Goal: Transaction & Acquisition: Purchase product/service

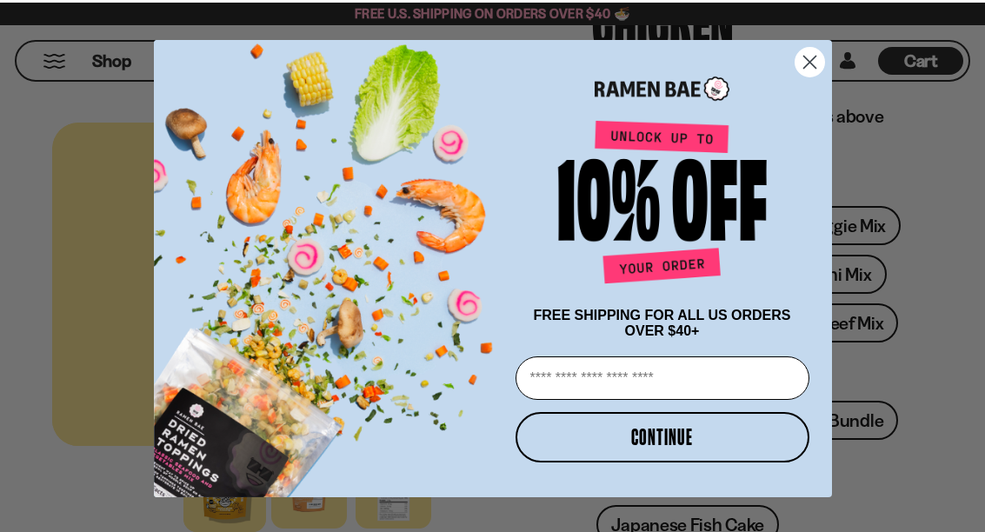
scroll to position [259, 0]
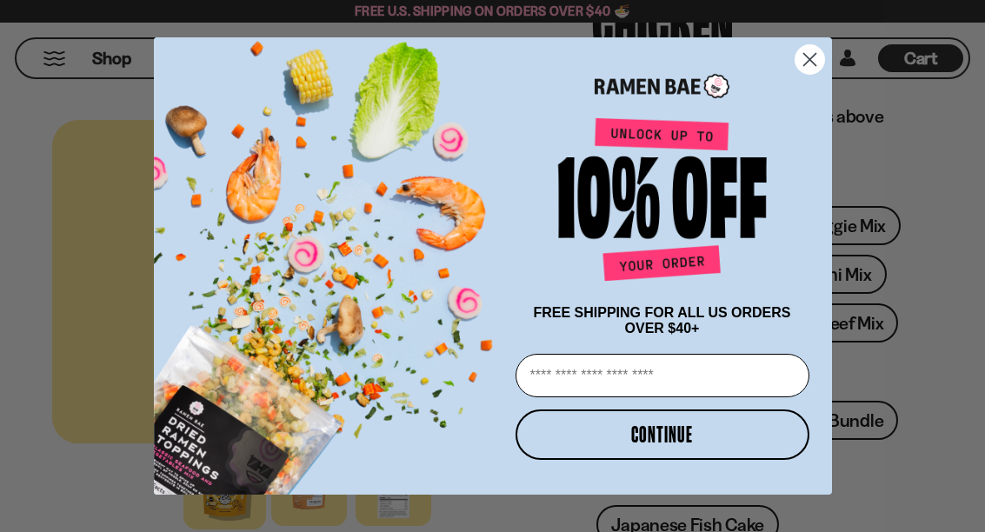
click at [626, 397] on input "Email" at bounding box center [663, 375] width 294 height 43
click at [667, 397] on input "Email" at bounding box center [663, 375] width 294 height 43
type input "*"
click at [591, 397] on input "*" at bounding box center [663, 375] width 294 height 43
click at [565, 397] on input "*" at bounding box center [663, 375] width 294 height 43
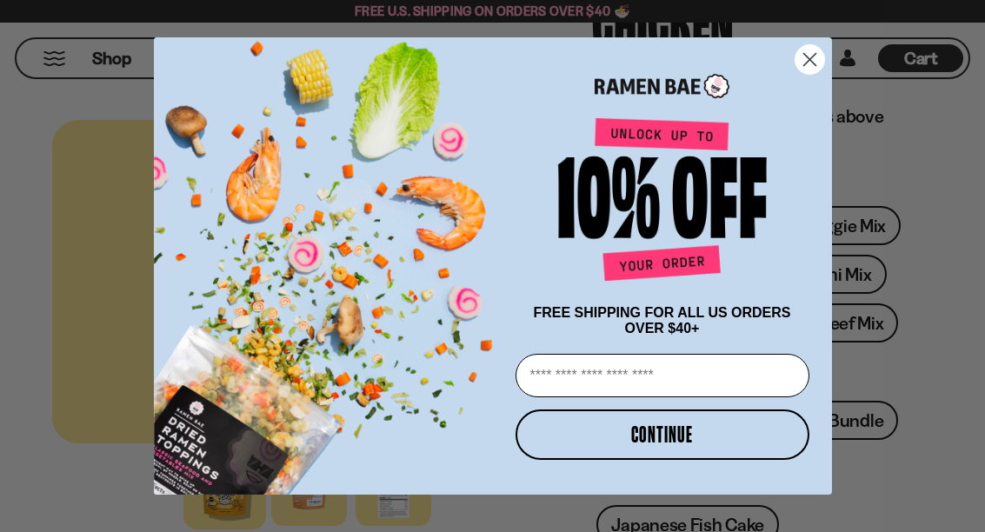
type input "**********"
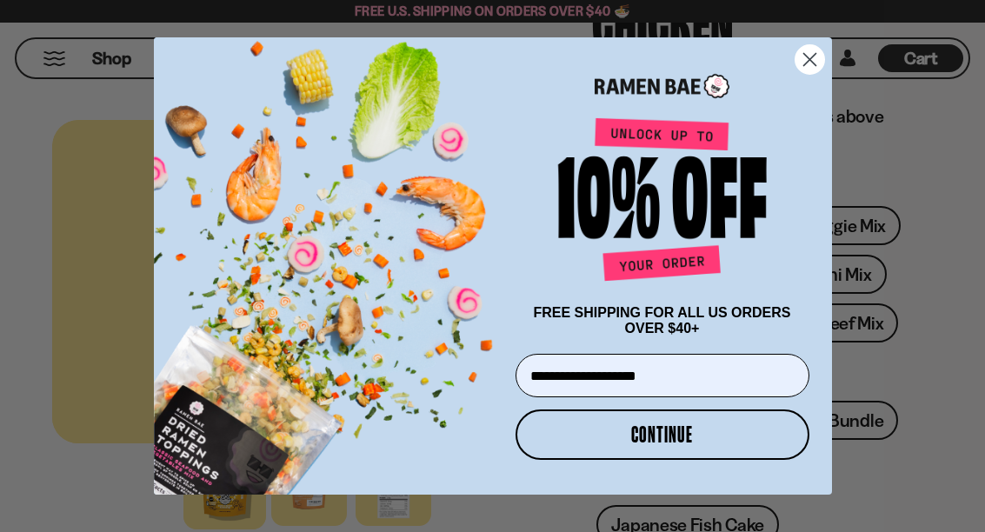
click at [709, 460] on button "CONTINUE" at bounding box center [663, 435] width 294 height 50
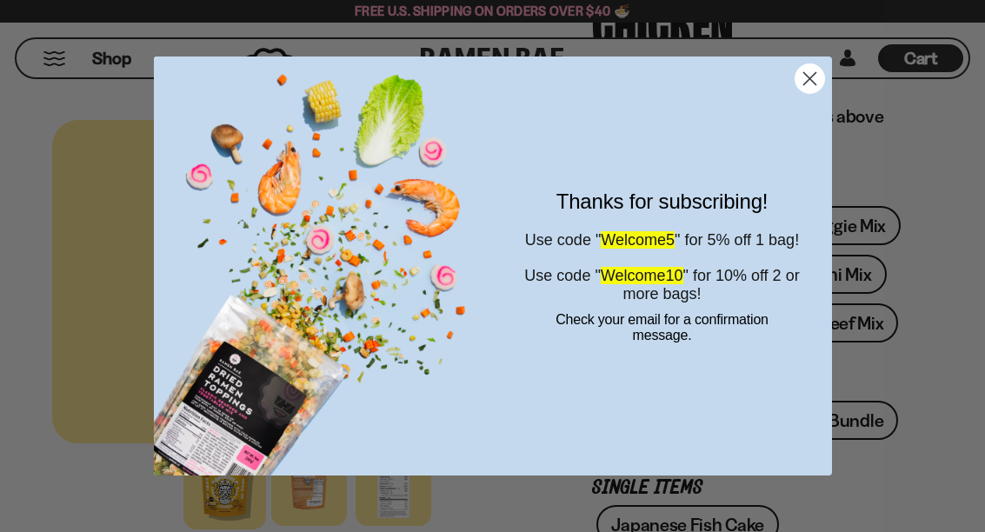
click at [811, 84] on icon "Close dialog" at bounding box center [810, 78] width 12 height 12
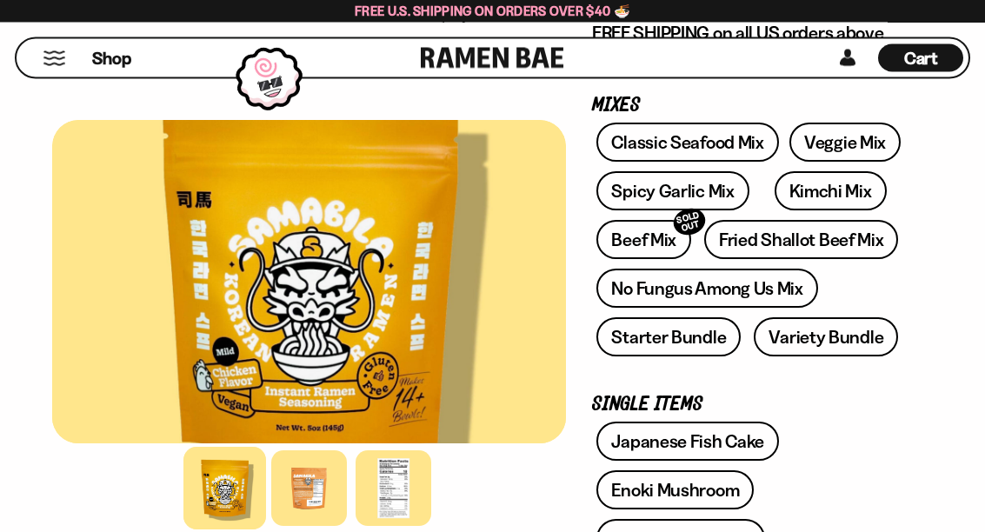
scroll to position [343, 0]
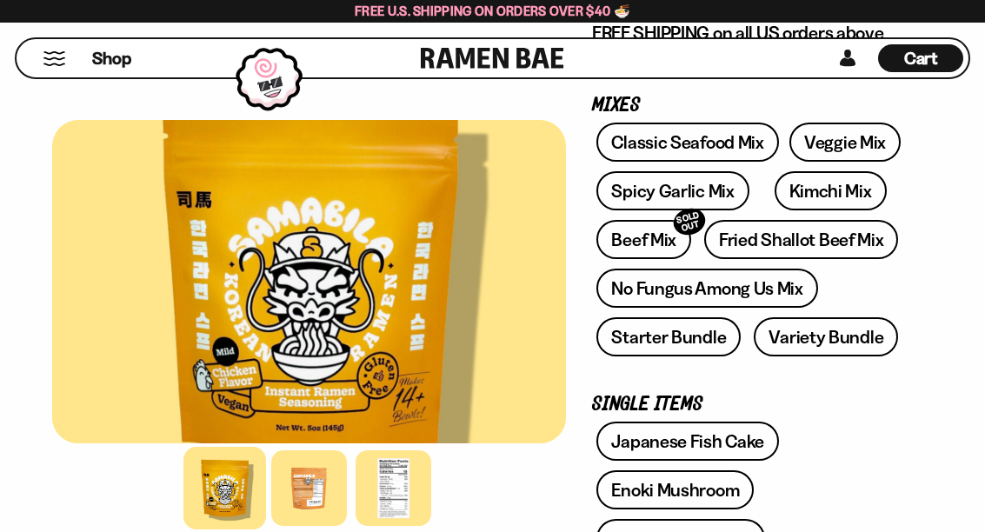
click at [701, 334] on link "Starter Bundle" at bounding box center [669, 336] width 144 height 39
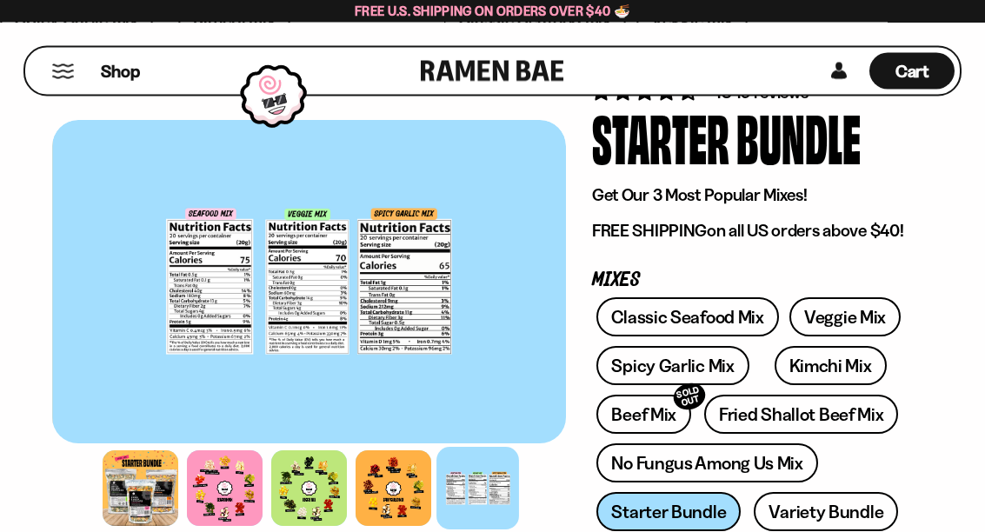
scroll to position [77, 0]
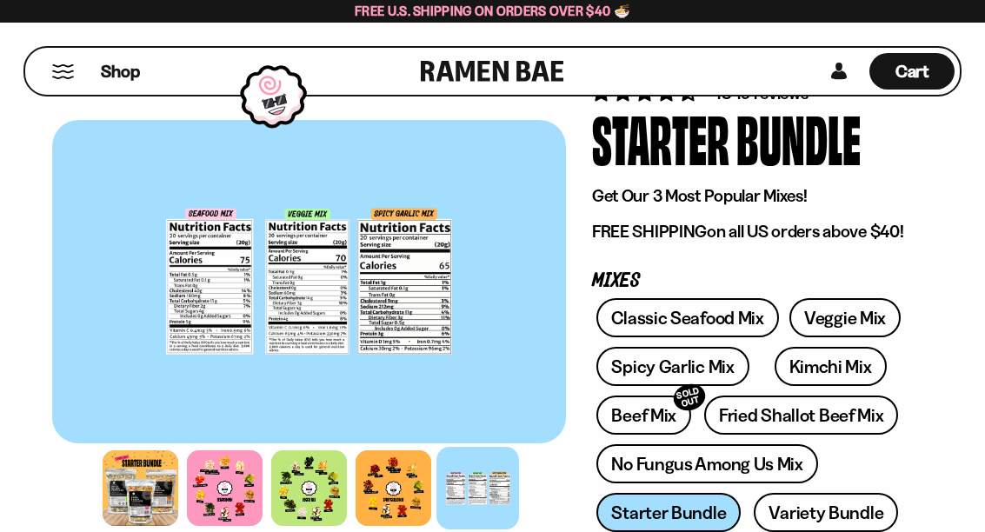
click at [717, 366] on link "Spicy Garlic Mix" at bounding box center [673, 366] width 152 height 39
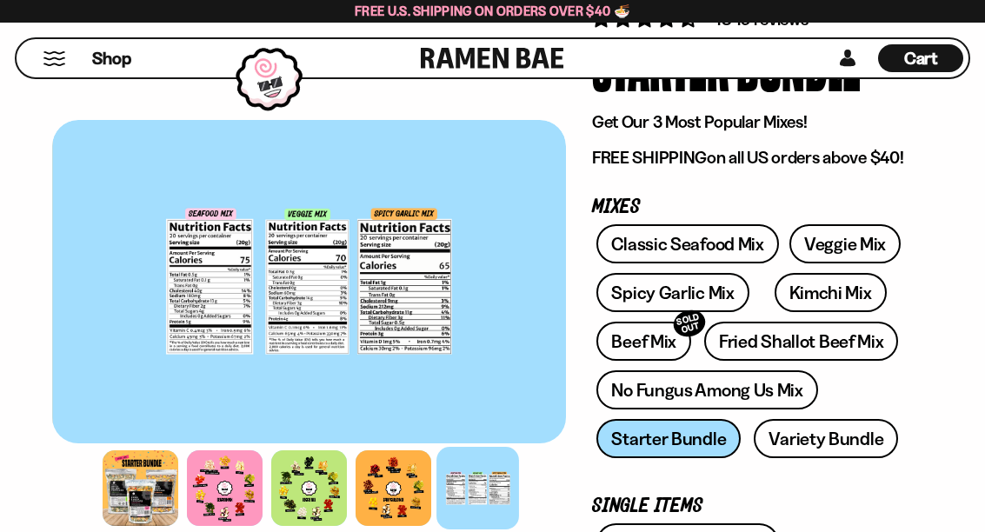
click at [684, 291] on link "Spicy Garlic Mix" at bounding box center [673, 292] width 152 height 39
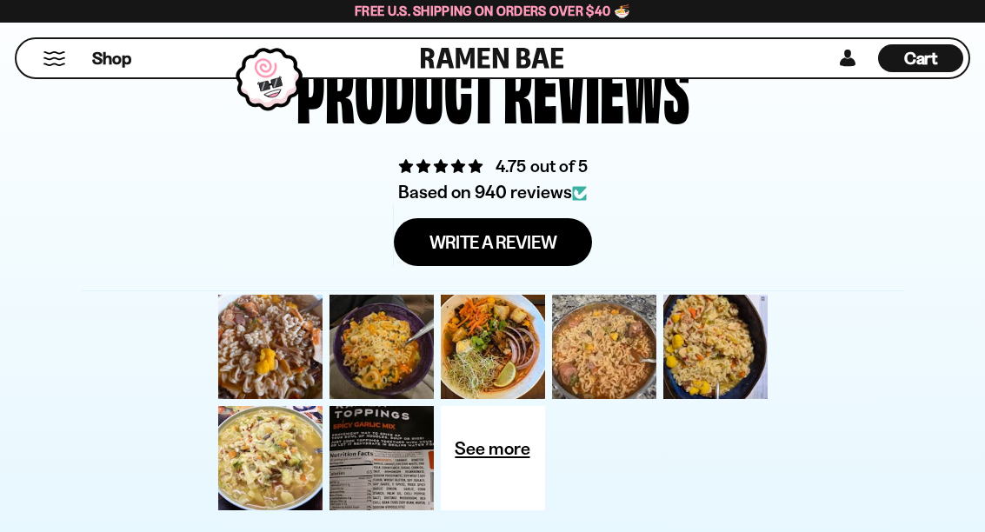
scroll to position [5880, 0]
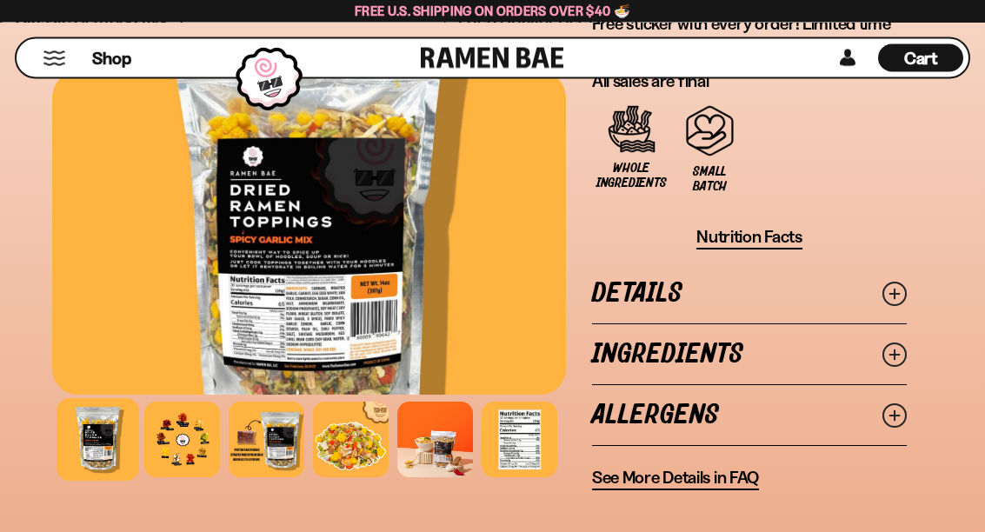
scroll to position [1735, 0]
